Goal: Information Seeking & Learning: Learn about a topic

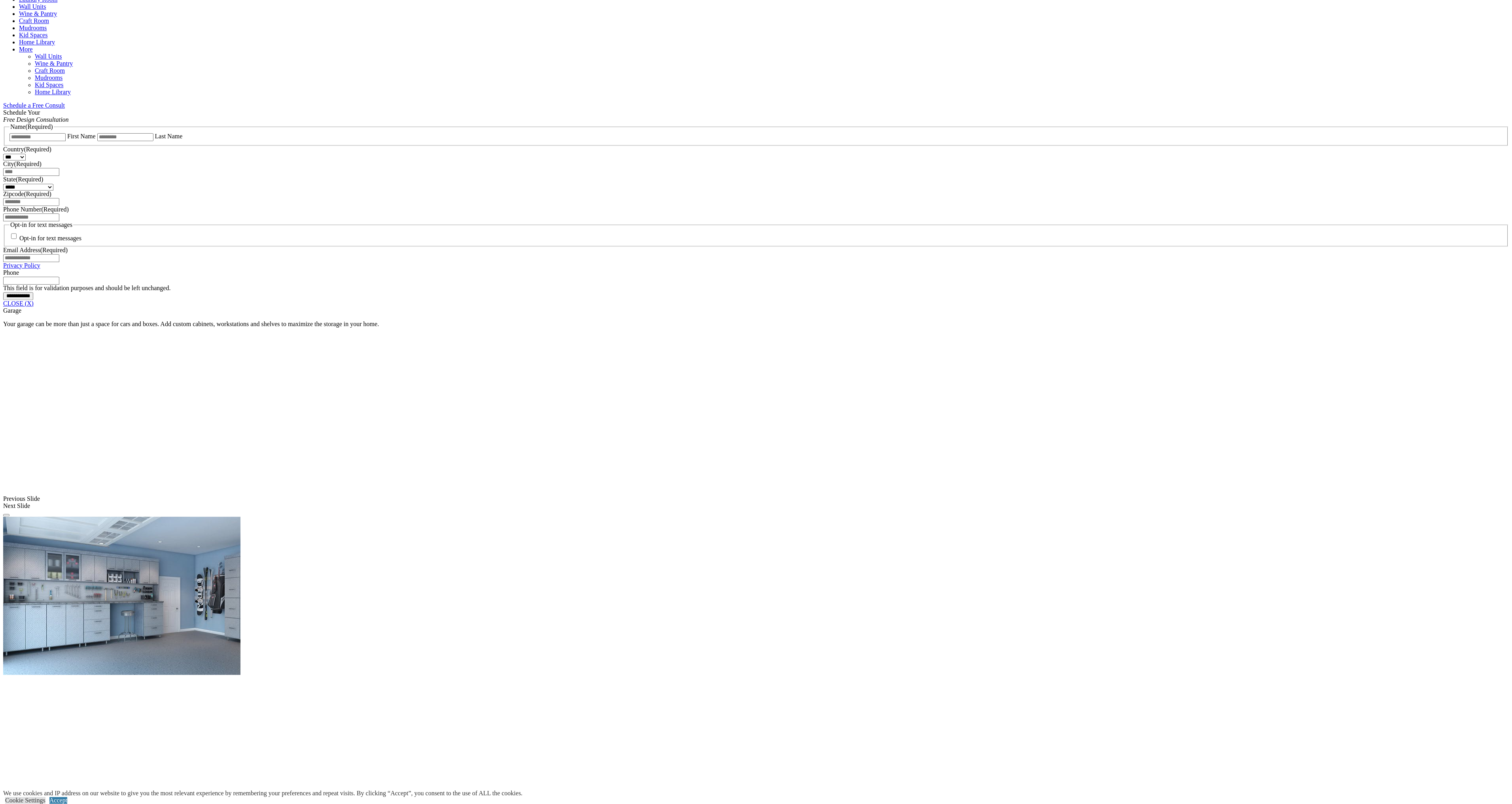
scroll to position [363, 0]
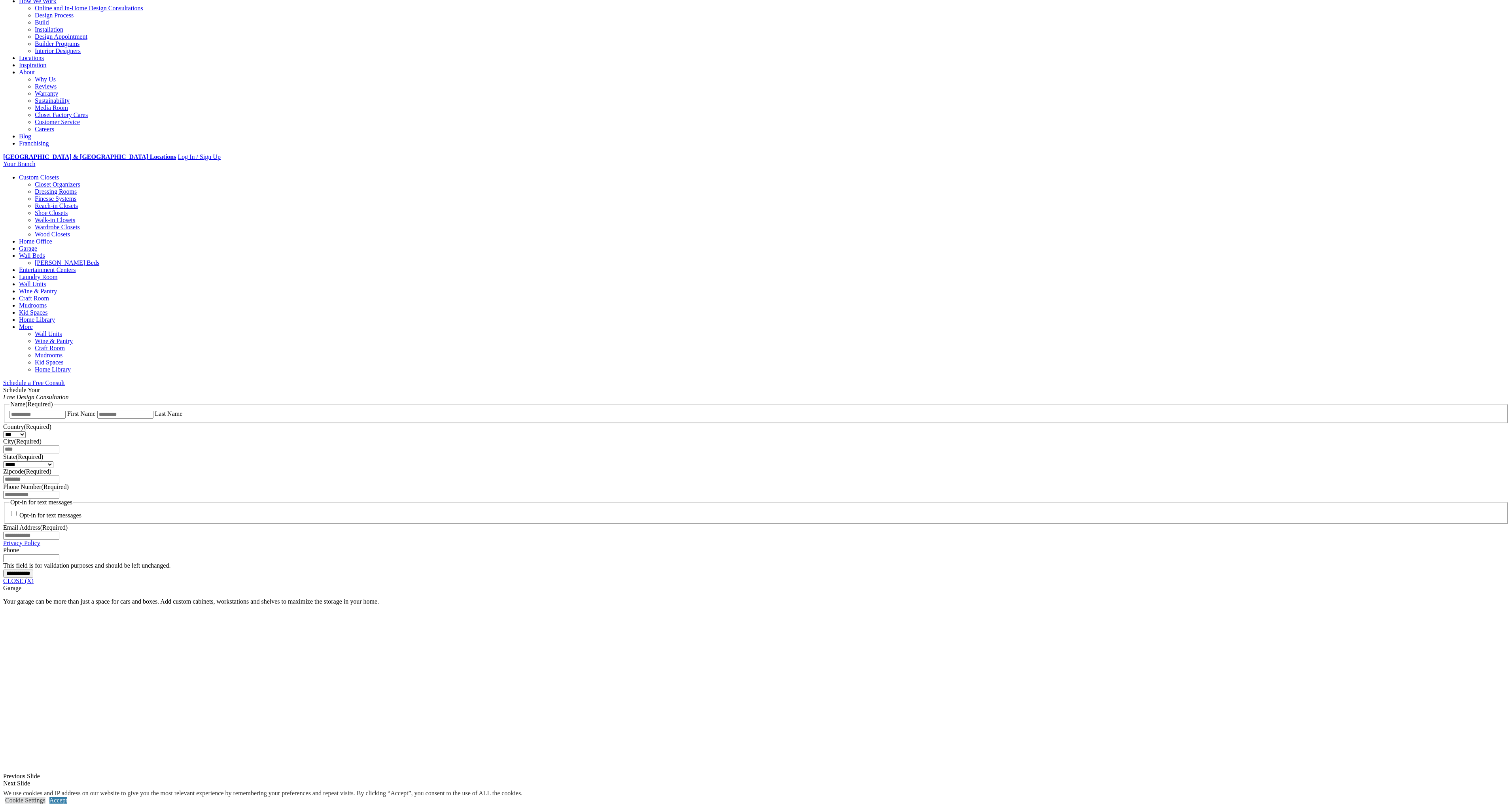
scroll to position [0, 0]
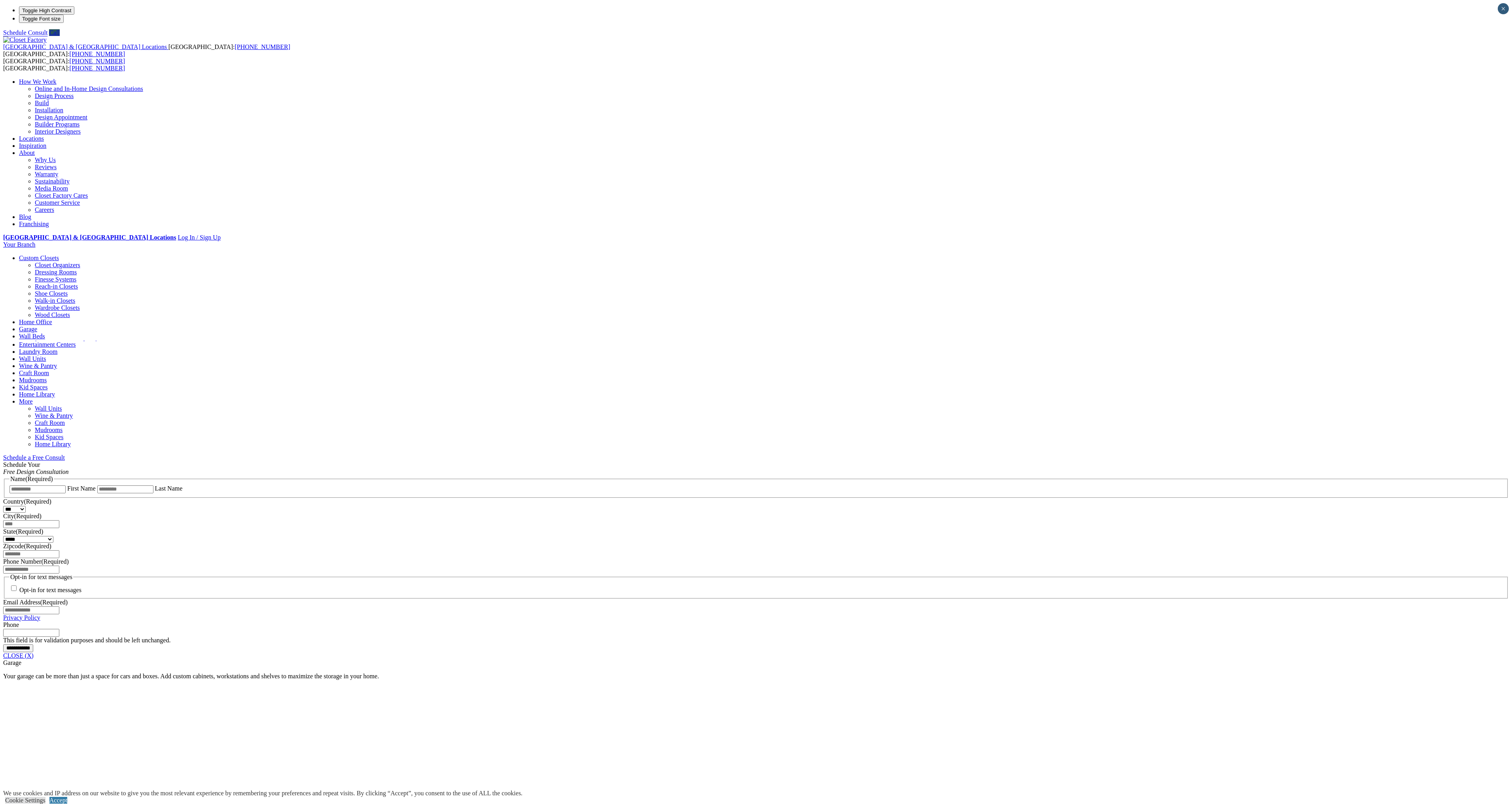
click at [37, 326] on link "Garage" at bounding box center [28, 329] width 18 height 6
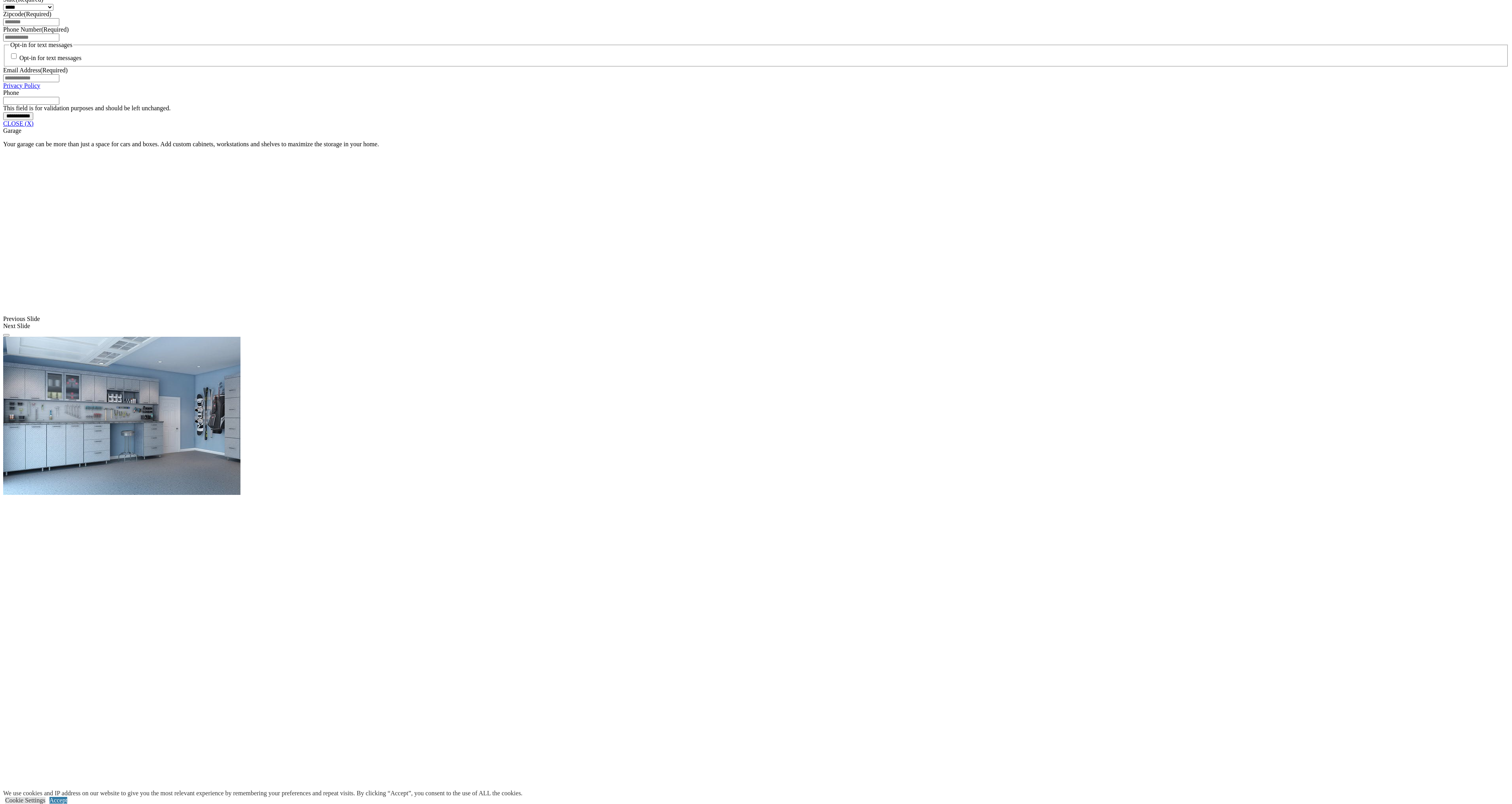
scroll to position [566, 0]
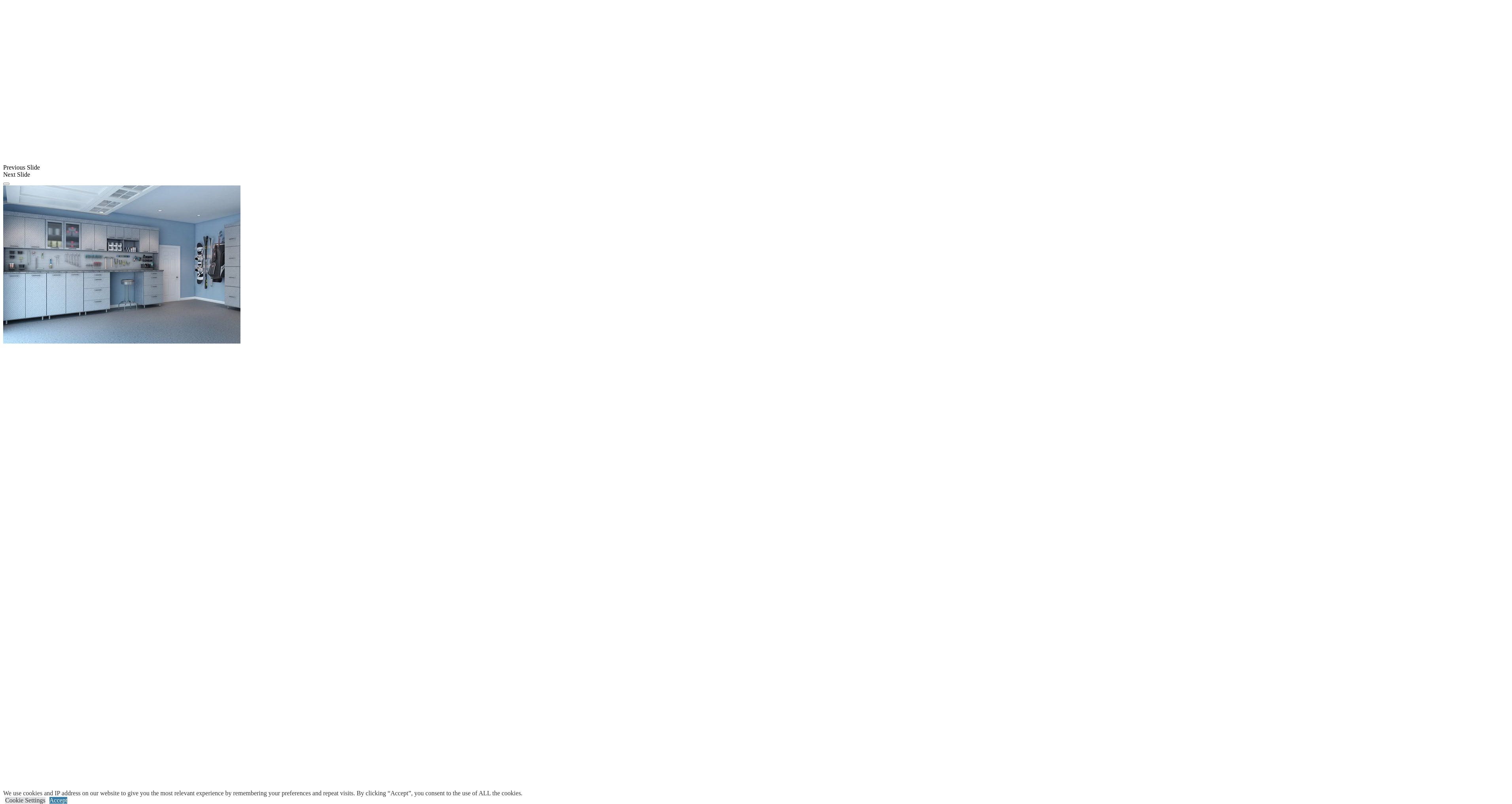
scroll to position [767, 0]
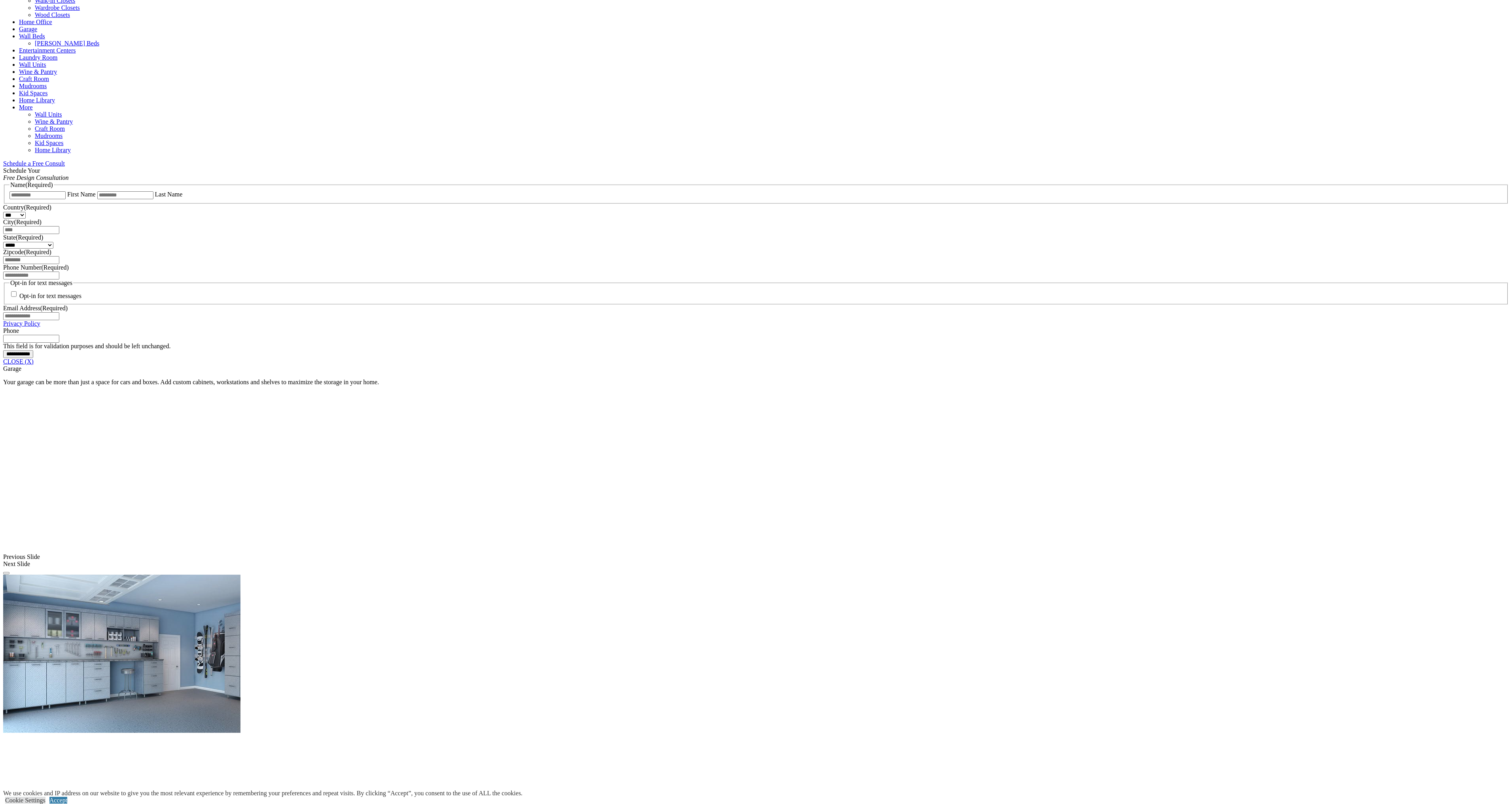
scroll to position [284, 0]
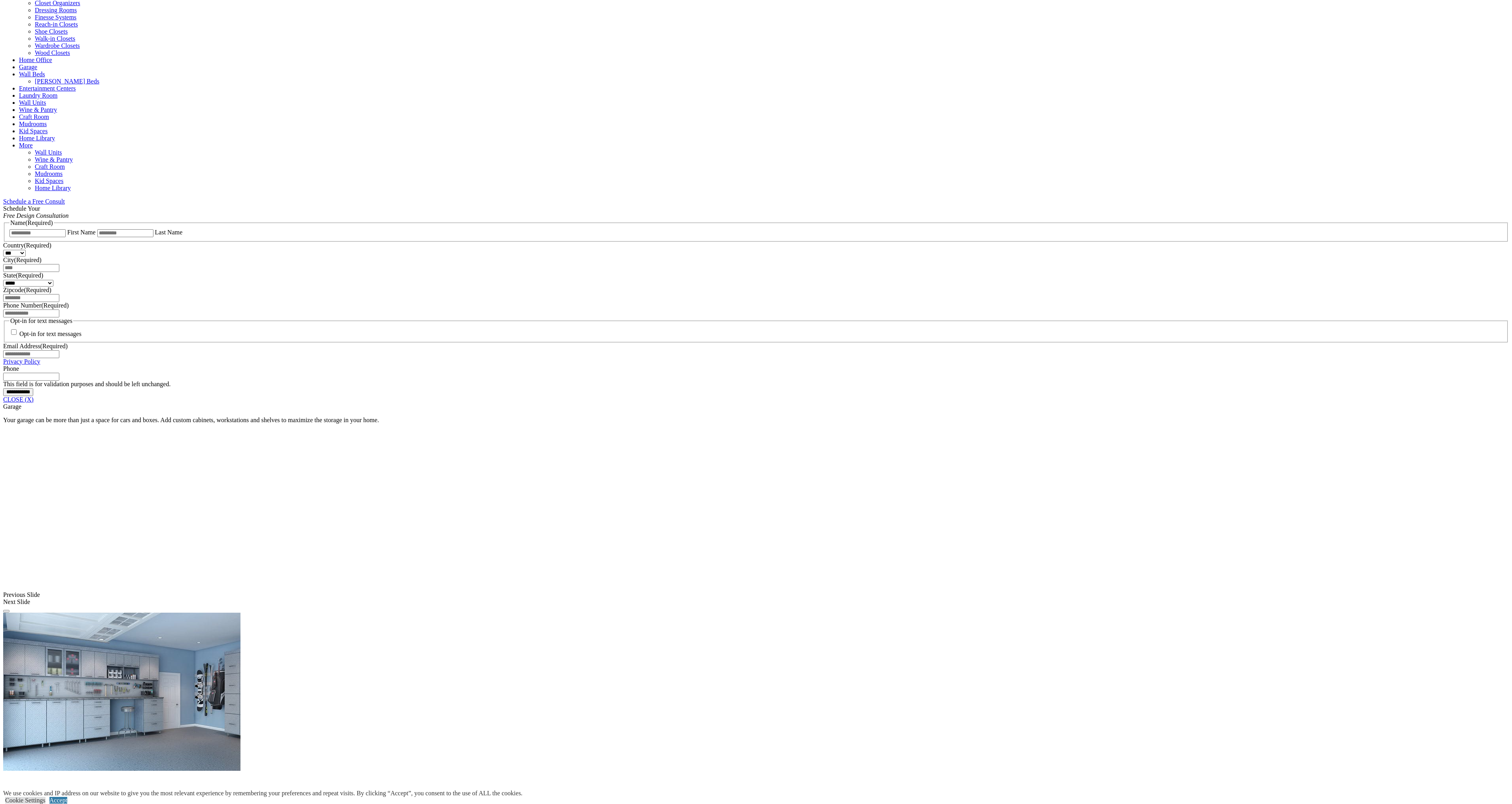
drag, startPoint x: 1207, startPoint y: 203, endPoint x: 1184, endPoint y: 201, distance: 23.1
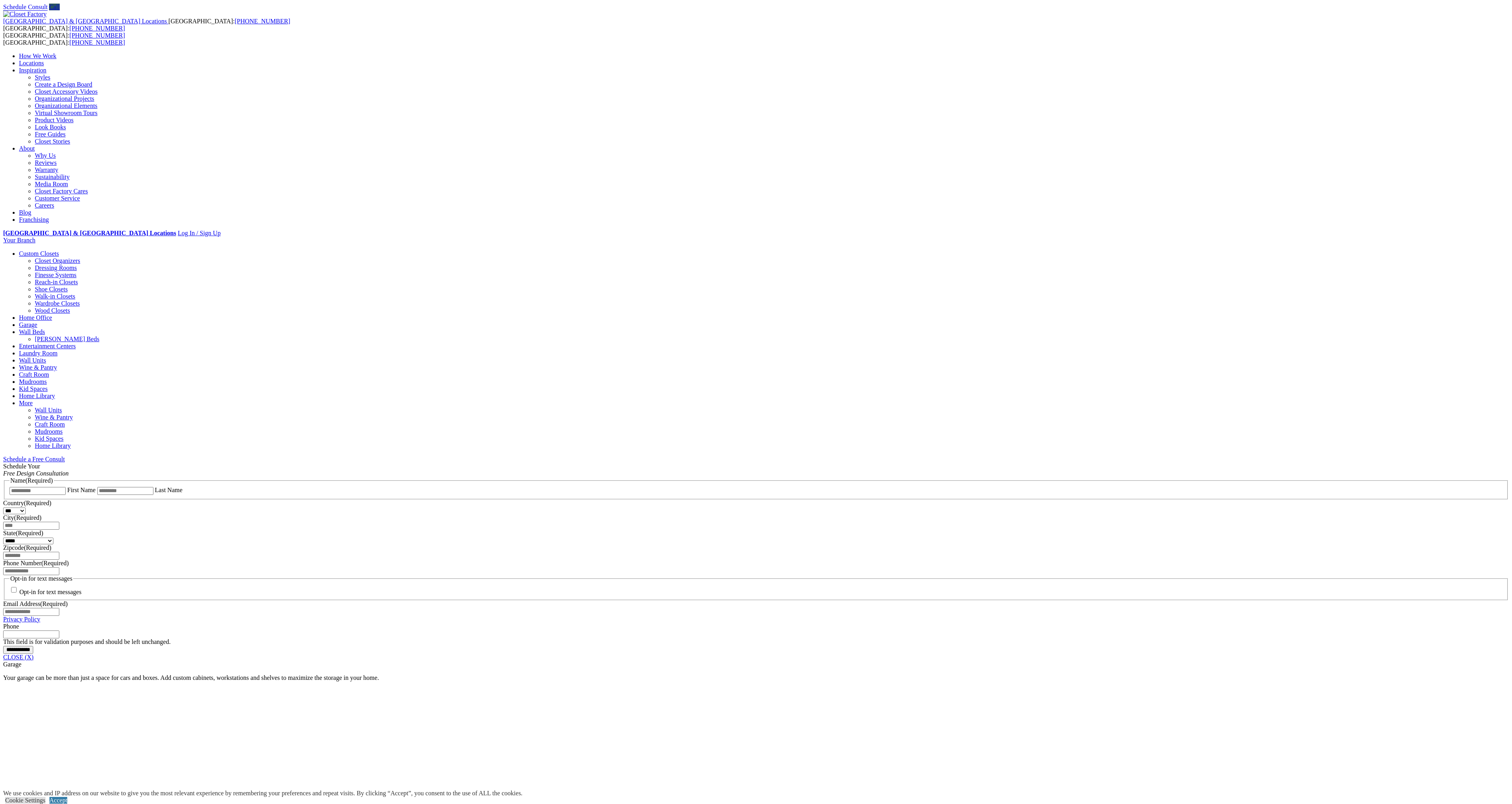
scroll to position [0, 0]
